Goal: Information Seeking & Learning: Understand process/instructions

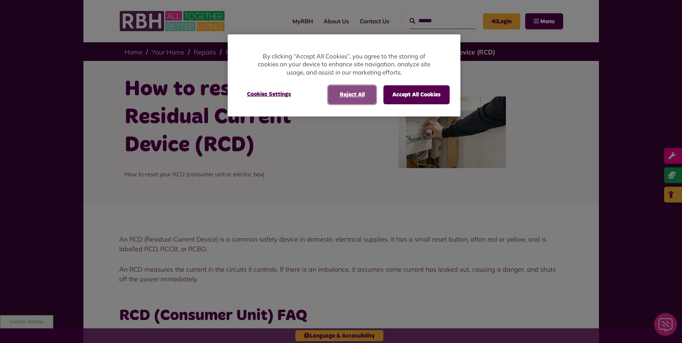
click at [335, 93] on button "Reject All" at bounding box center [352, 94] width 48 height 19
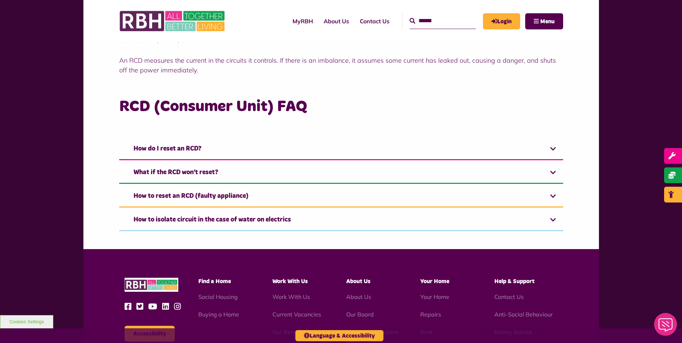
scroll to position [215, 0]
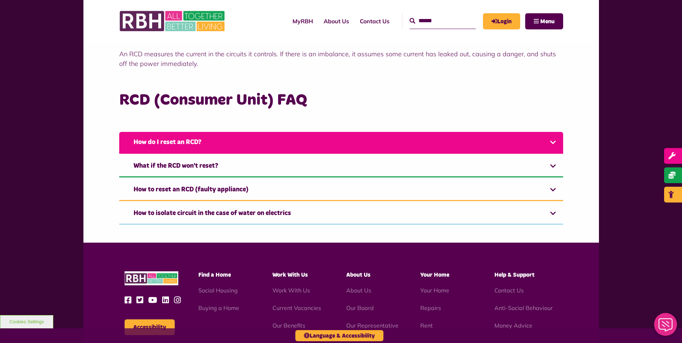
click at [555, 142] on link "How do I reset an RCD?" at bounding box center [341, 143] width 444 height 22
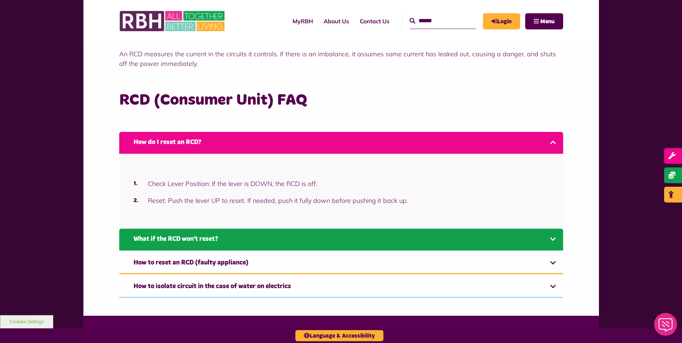
click at [553, 239] on link "What if the RCD won't reset?" at bounding box center [341, 240] width 444 height 22
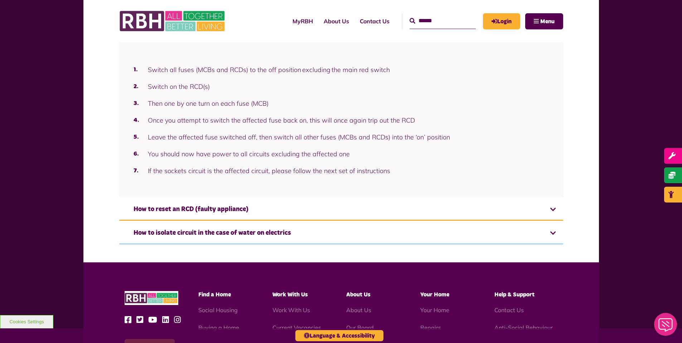
scroll to position [371, 0]
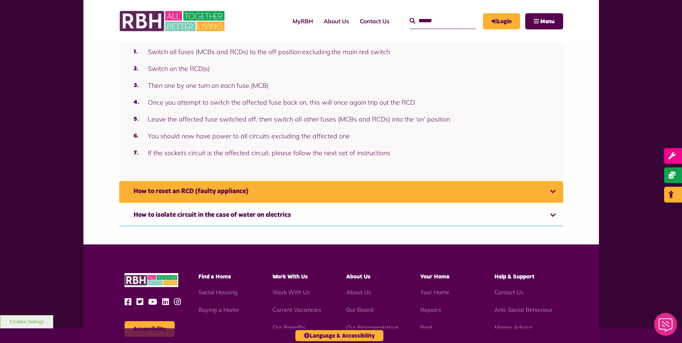
click at [243, 196] on link "How to reset an RCD (faulty appliance)" at bounding box center [341, 192] width 444 height 22
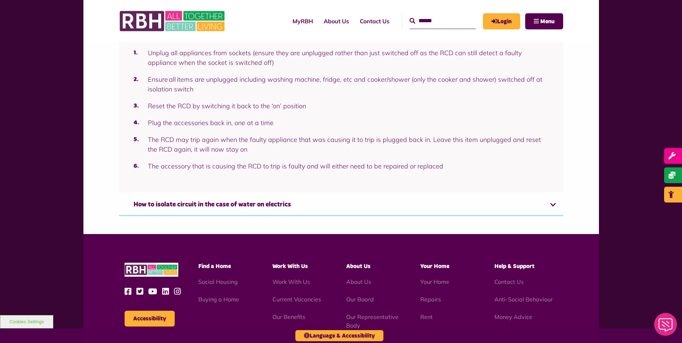
scroll to position [394, 0]
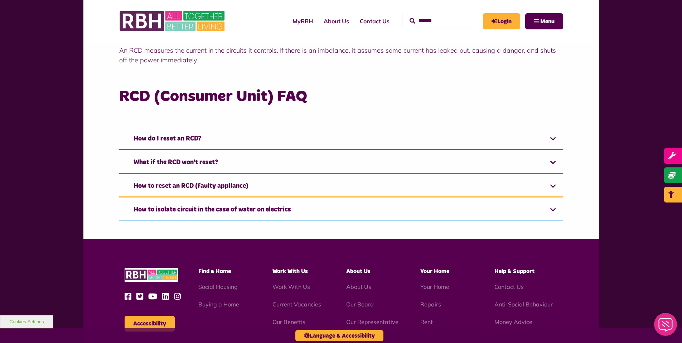
scroll to position [220, 0]
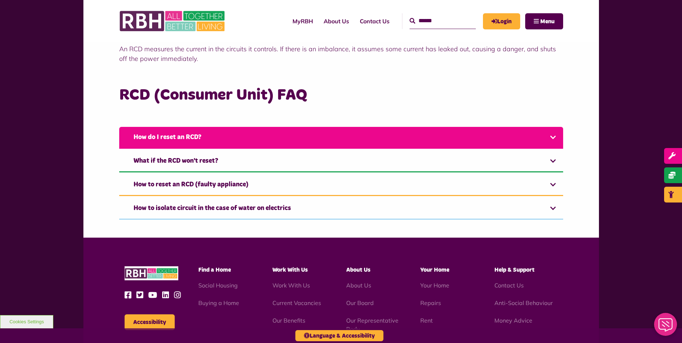
click at [553, 135] on link "How do I reset an RCD?" at bounding box center [341, 138] width 444 height 22
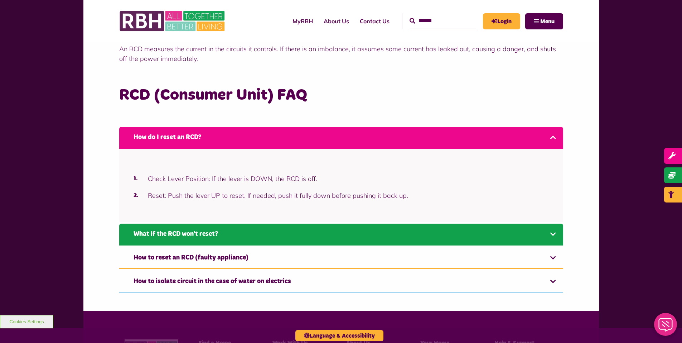
click at [211, 236] on link "What if the RCD won't reset?" at bounding box center [341, 235] width 444 height 22
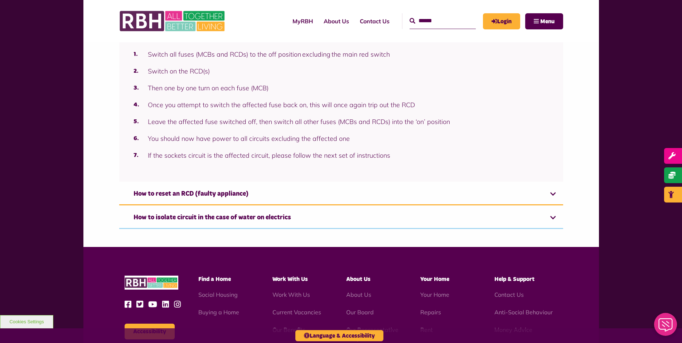
scroll to position [371, 0]
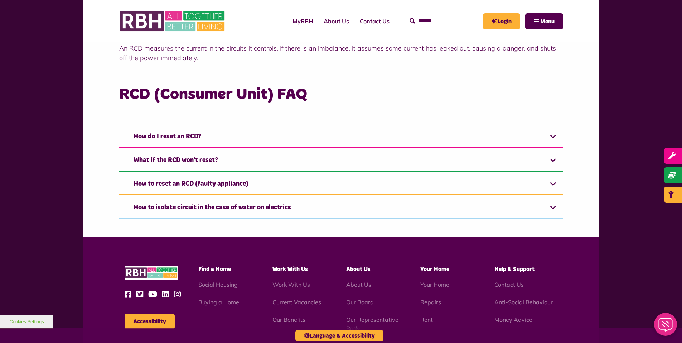
scroll to position [218, 0]
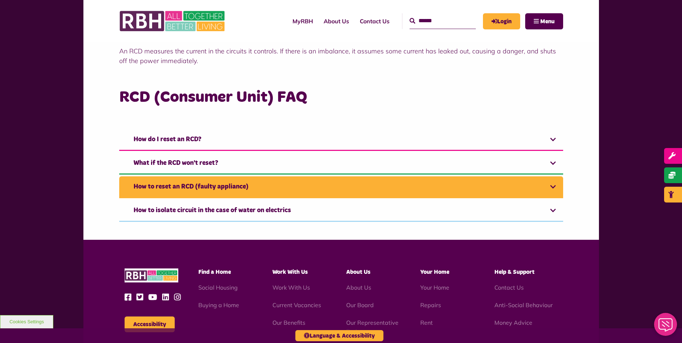
click at [203, 188] on link "How to reset an RCD (faulty appliance)" at bounding box center [341, 187] width 444 height 22
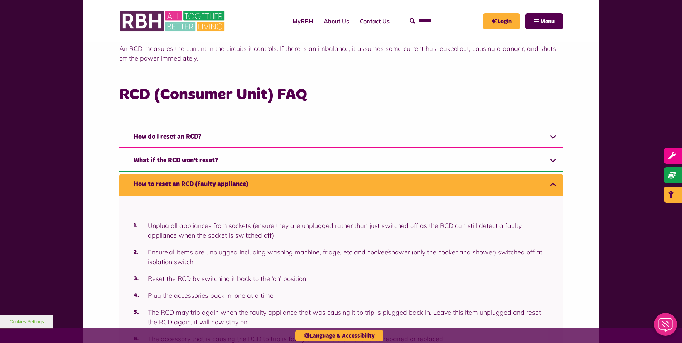
scroll to position [206, 0]
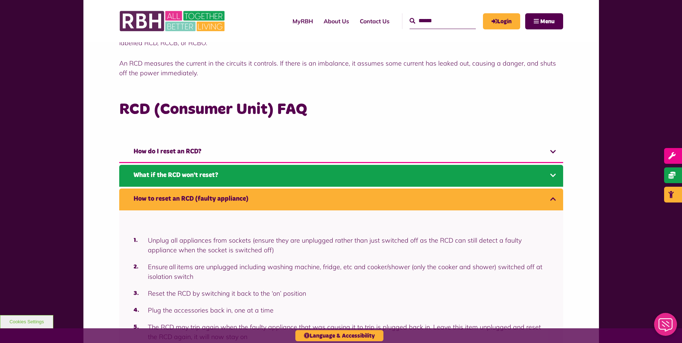
click at [212, 176] on link "What if the RCD won't reset?" at bounding box center [341, 176] width 444 height 22
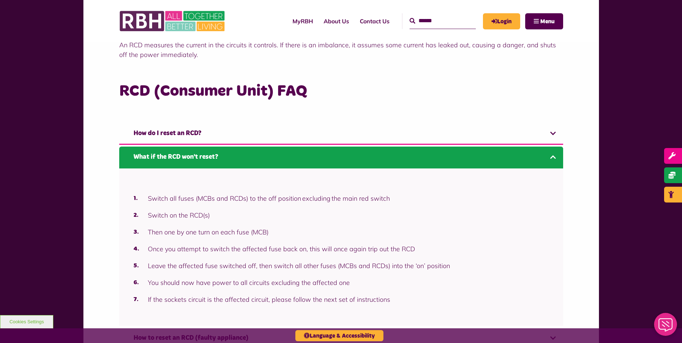
scroll to position [190, 0]
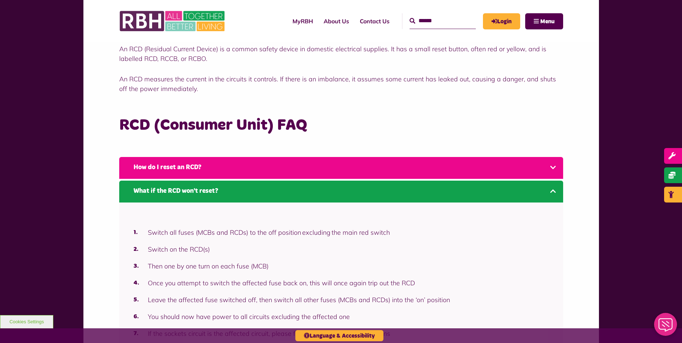
click at [180, 164] on link "How do I reset an RCD?" at bounding box center [341, 168] width 444 height 22
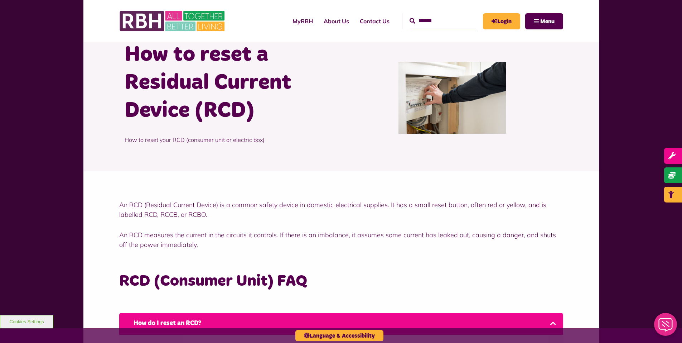
scroll to position [0, 0]
